Goal: Transaction & Acquisition: Purchase product/service

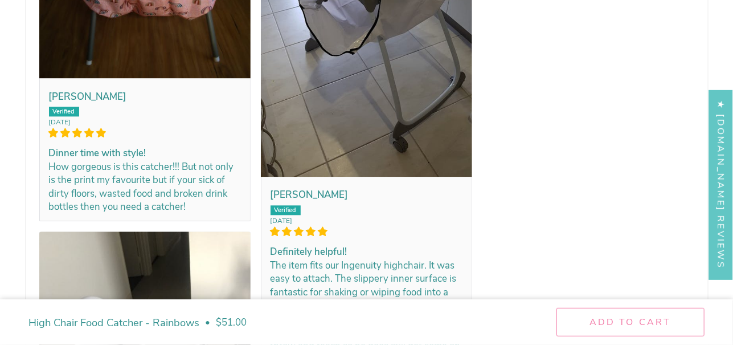
select select "pictures-first"
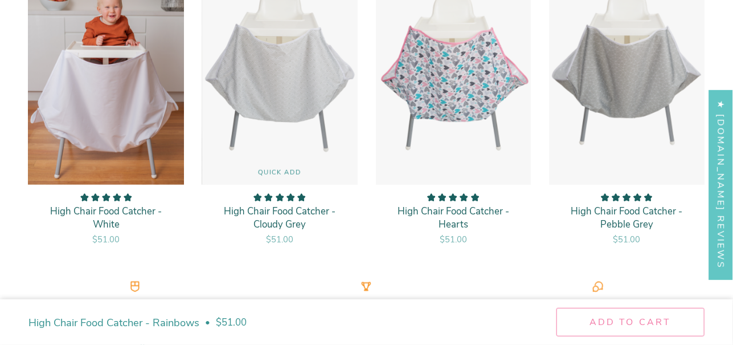
scroll to position [3488, 0]
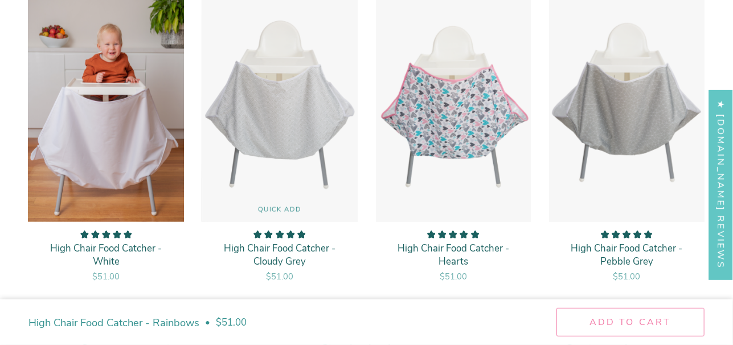
click at [233, 69] on img "High Chair Food Catcher - Cloudy Grey" at bounding box center [280, 104] width 157 height 234
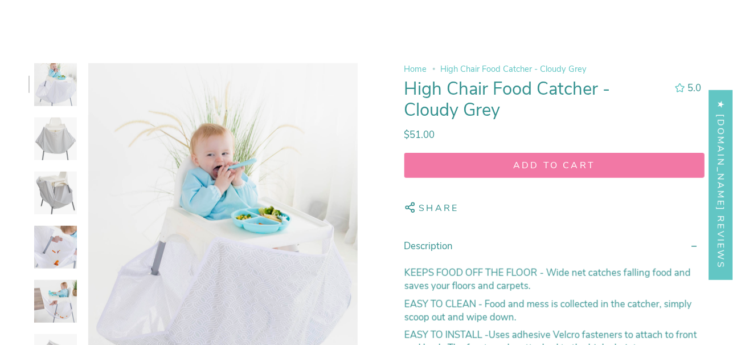
select select "pictures-first"
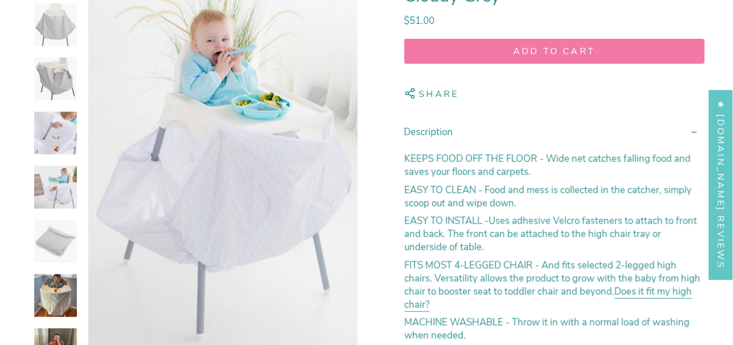
click at [47, 134] on img at bounding box center [55, 133] width 43 height 43
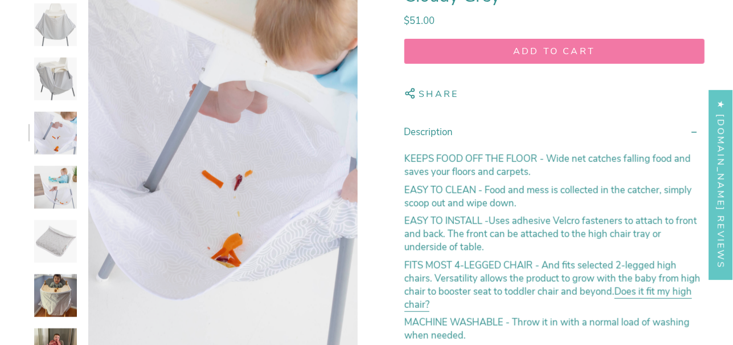
click at [55, 288] on img at bounding box center [55, 295] width 43 height 43
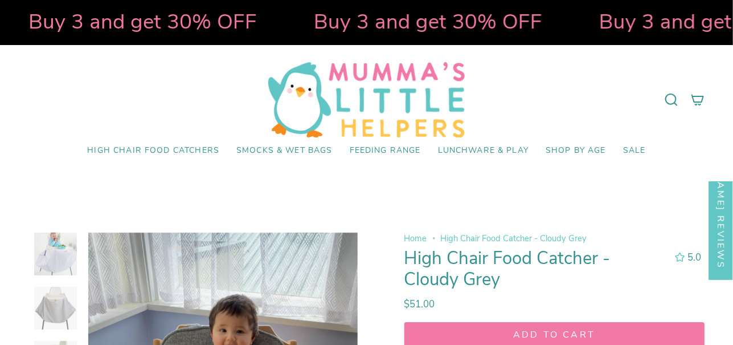
scroll to position [0, 0]
